Goal: Task Accomplishment & Management: Manage account settings

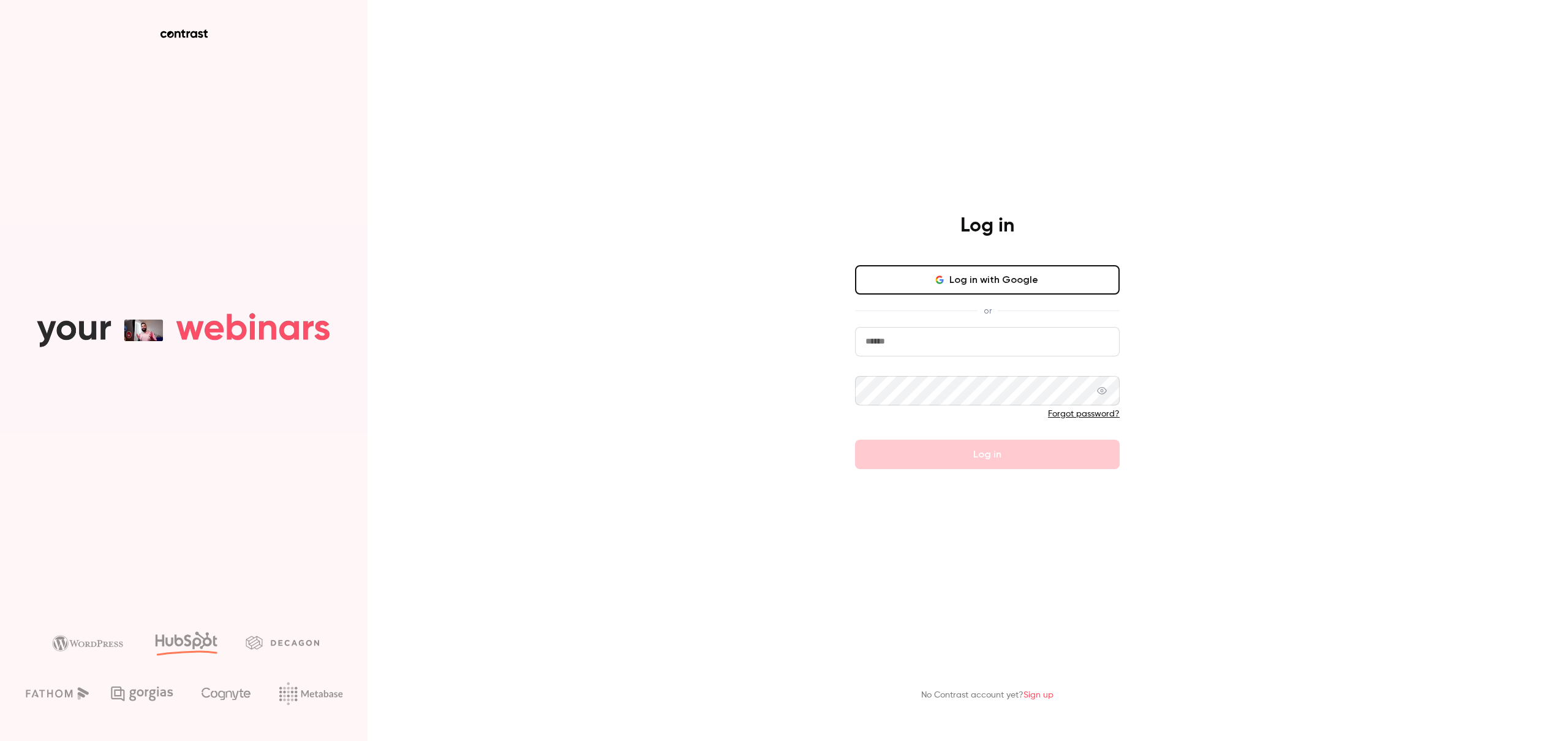
type input "**********"
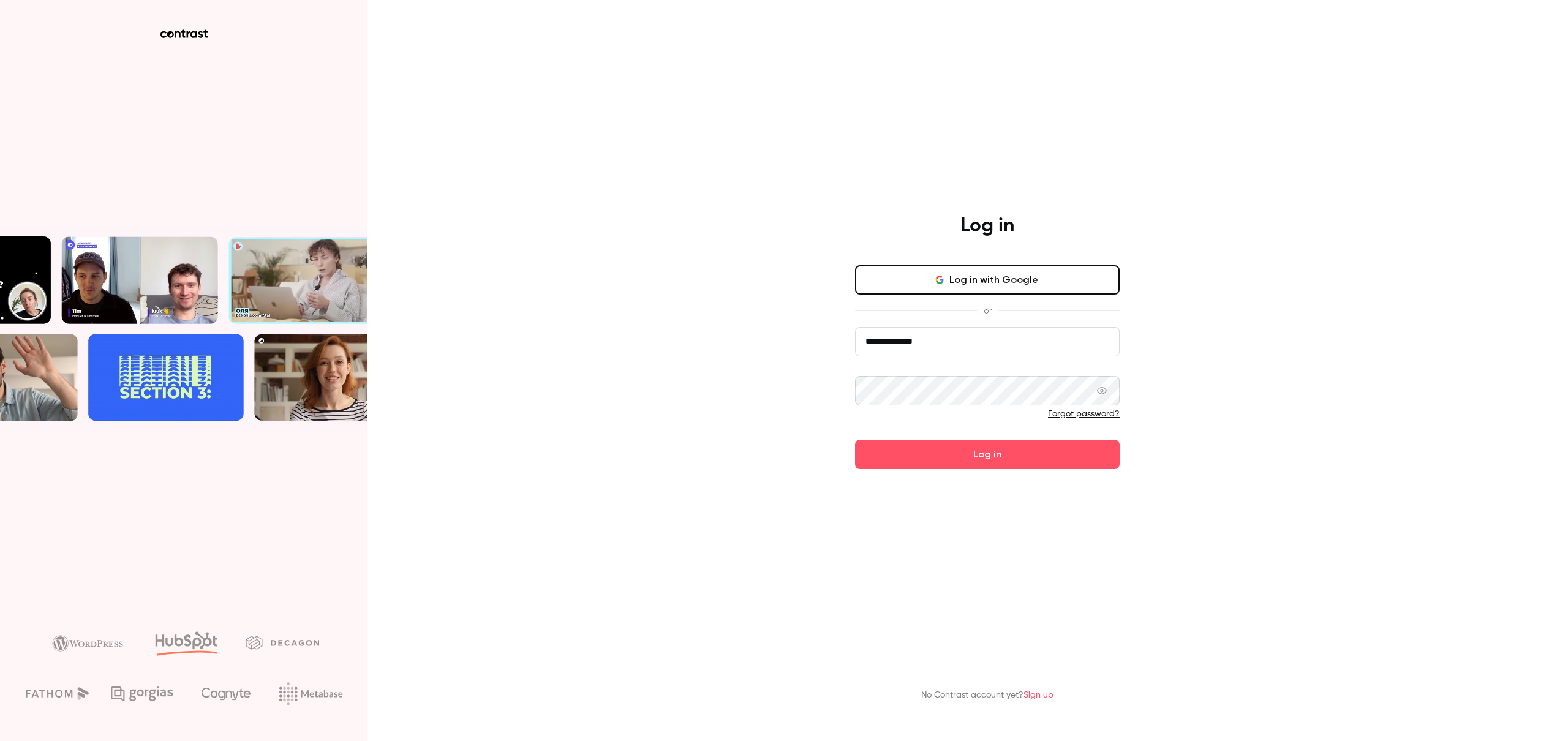
click at [610, 466] on div "**********" at bounding box center [784, 370] width 1568 height 741
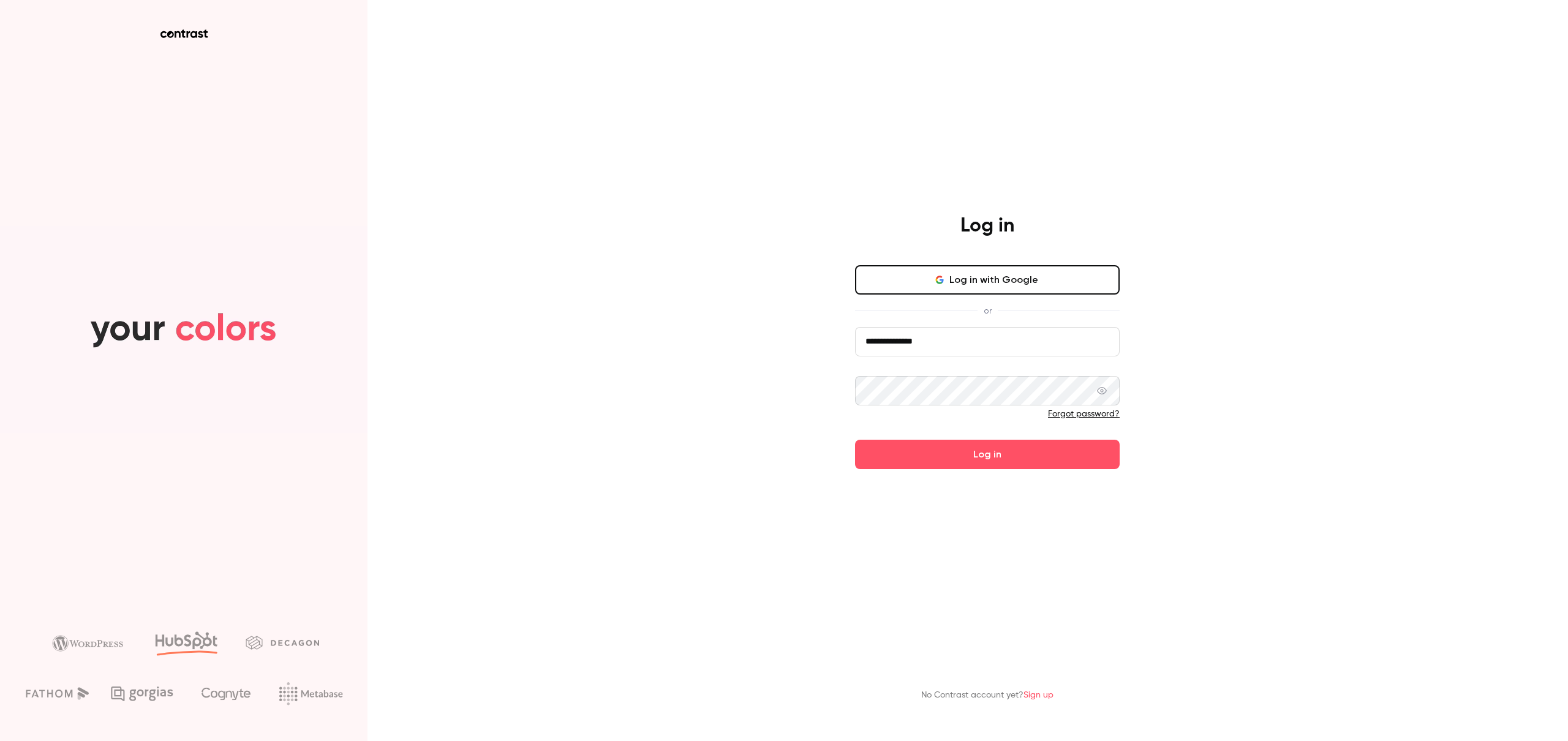
click at [961, 457] on button "Log in" at bounding box center [987, 455] width 265 height 30
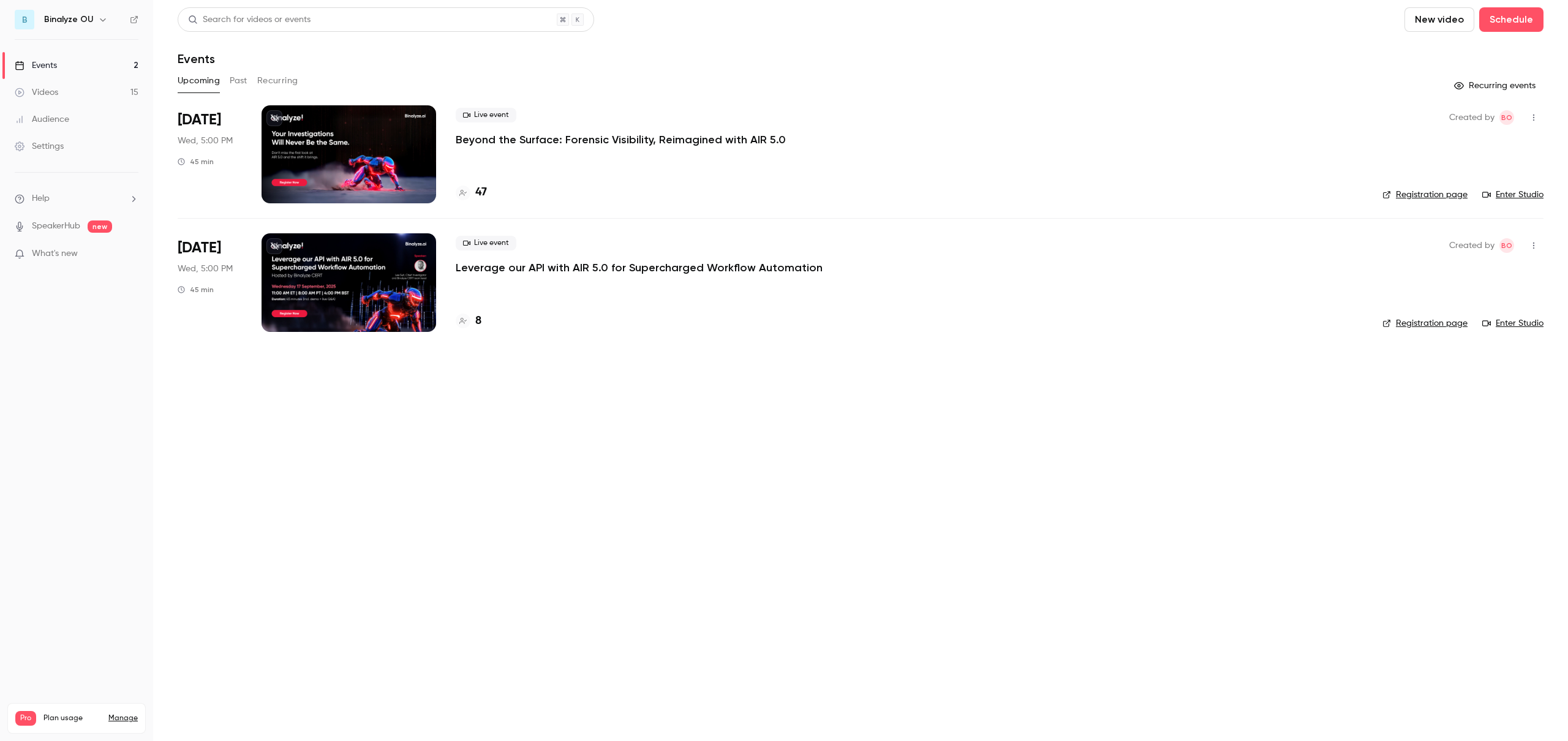
click at [464, 316] on div at bounding box center [463, 321] width 15 height 15
